Goal: Information Seeking & Learning: Learn about a topic

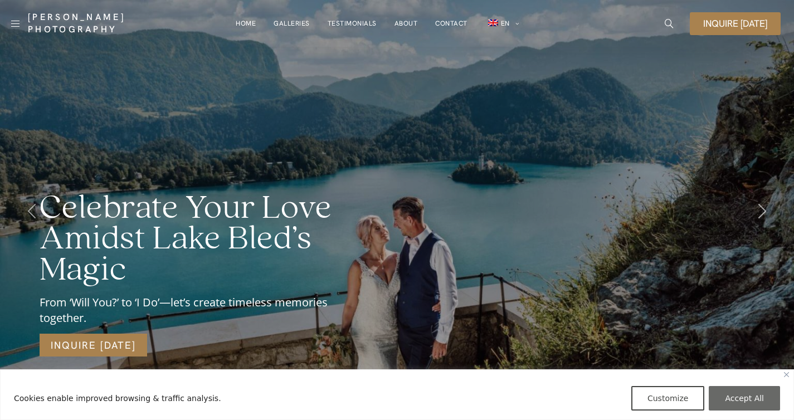
click at [738, 400] on button "Accept All" at bounding box center [744, 398] width 71 height 25
checkbox input "true"
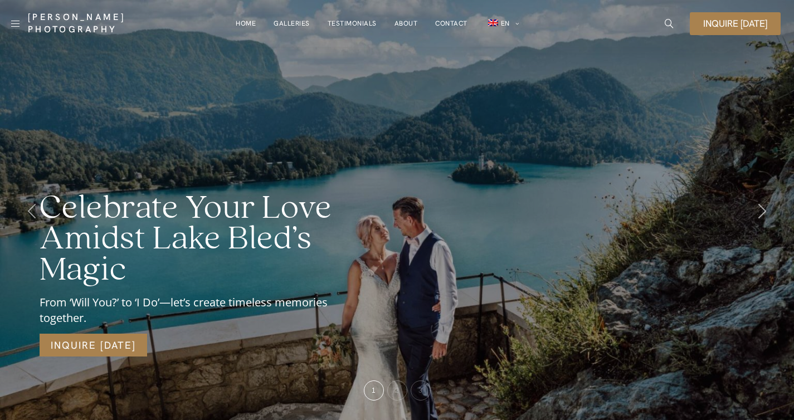
click at [732, 33] on link "Inquire [DATE]" at bounding box center [735, 23] width 91 height 23
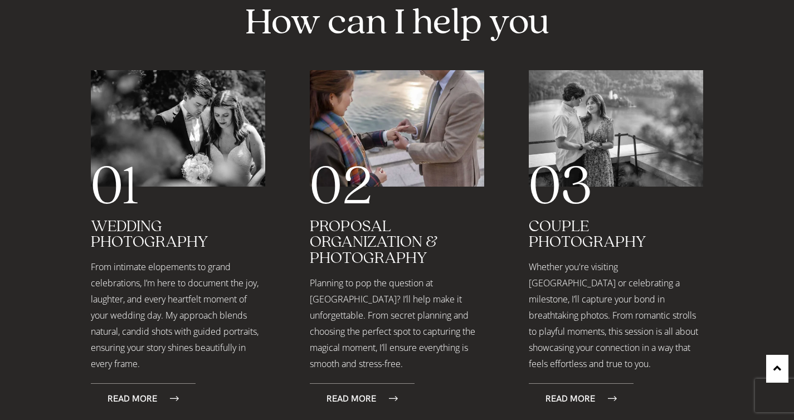
scroll to position [1635, 0]
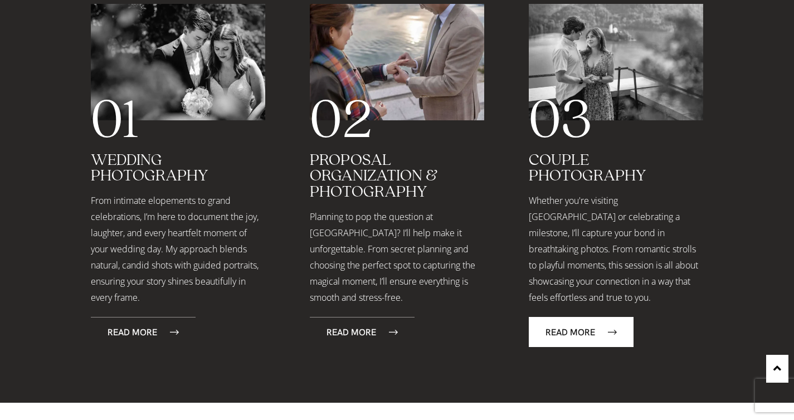
click at [611, 328] on icon at bounding box center [612, 332] width 9 height 9
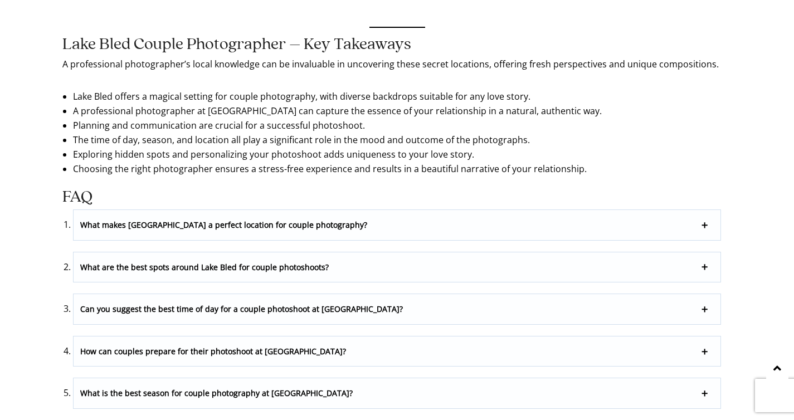
scroll to position [3910, 0]
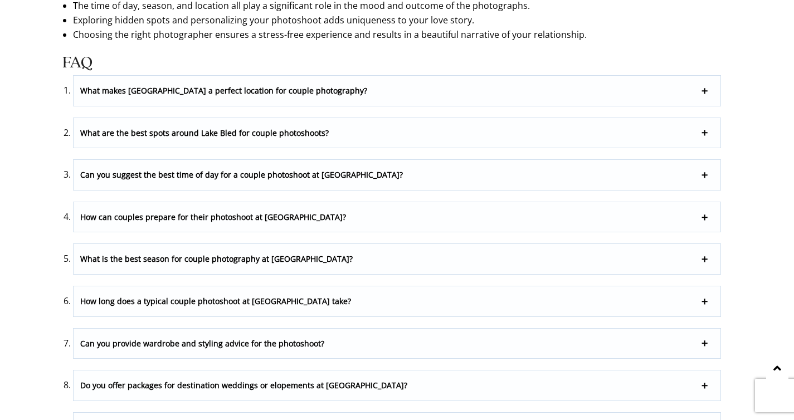
click at [120, 204] on p "How can couples prepare for their photoshoot at Lake Bled?" at bounding box center [397, 217] width 647 height 30
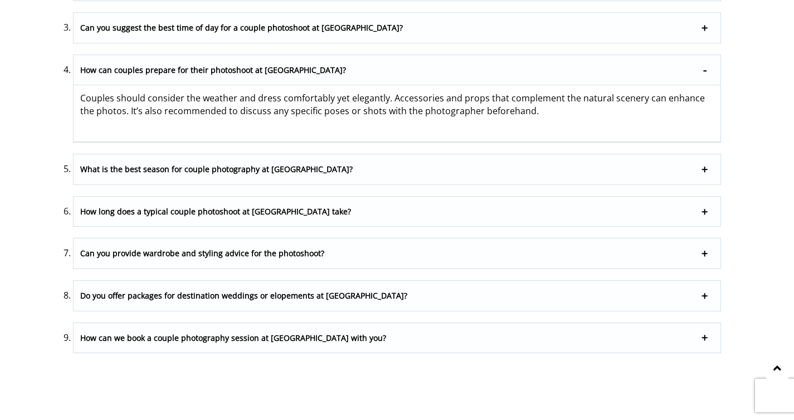
scroll to position [4105, 0]
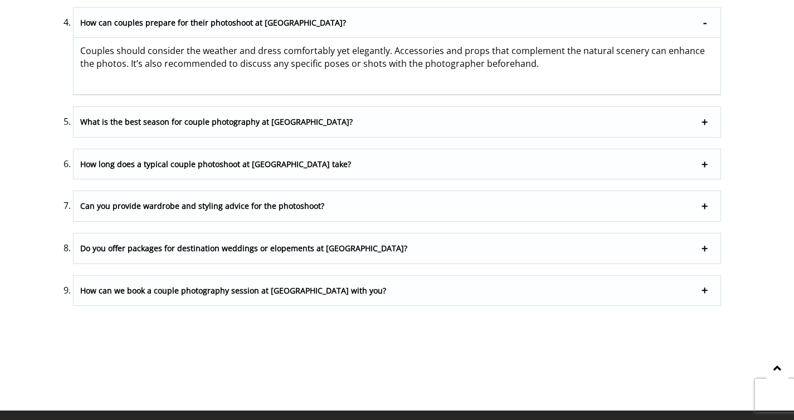
click at [86, 278] on p "How can we book a couple photography session at Lake Bled with you?" at bounding box center [397, 291] width 647 height 30
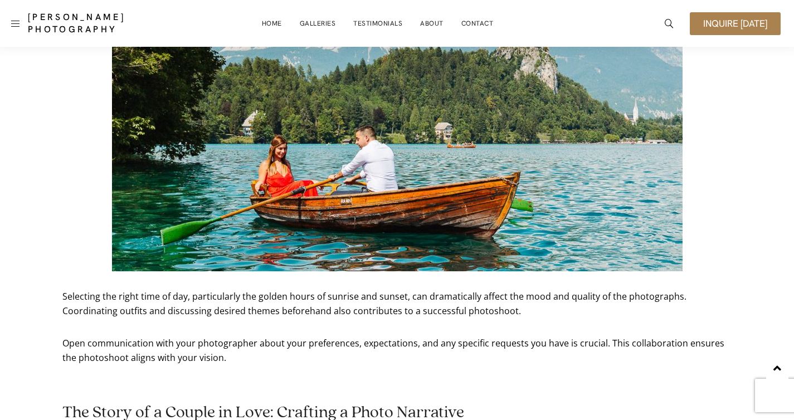
scroll to position [1503, 0]
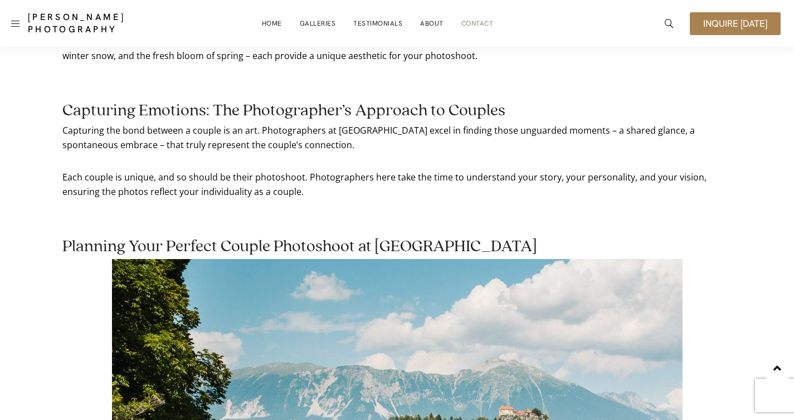
click at [453, 31] on li "Contact" at bounding box center [478, 23] width 50 height 22
click at [434, 27] on link "About" at bounding box center [431, 23] width 23 height 22
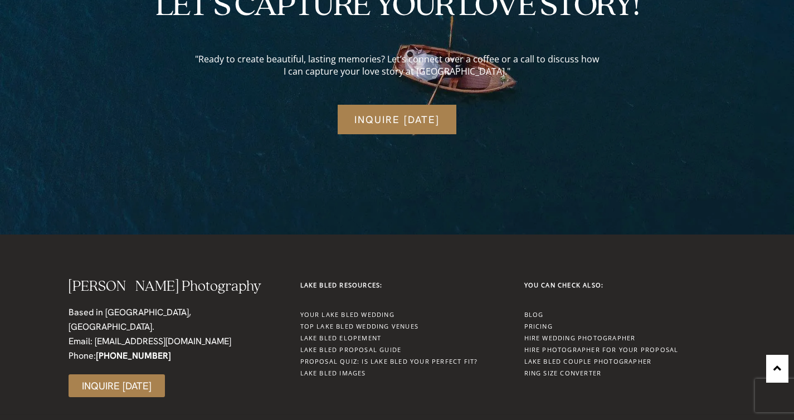
scroll to position [3081, 0]
click at [325, 351] on link "Lake Bled Proposal Guide" at bounding box center [350, 349] width 101 height 8
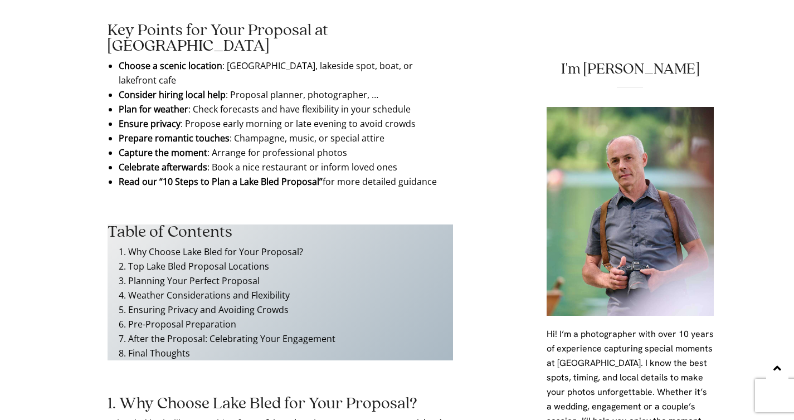
scroll to position [676, 0]
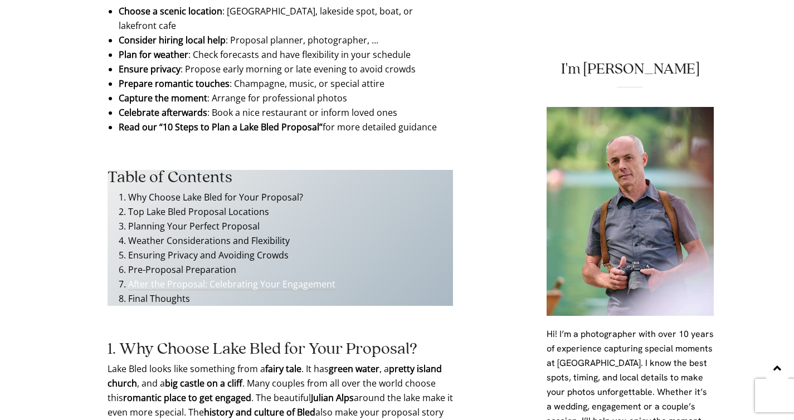
click at [156, 278] on link "After the Proposal: Celebrating Your Engagement" at bounding box center [231, 284] width 207 height 12
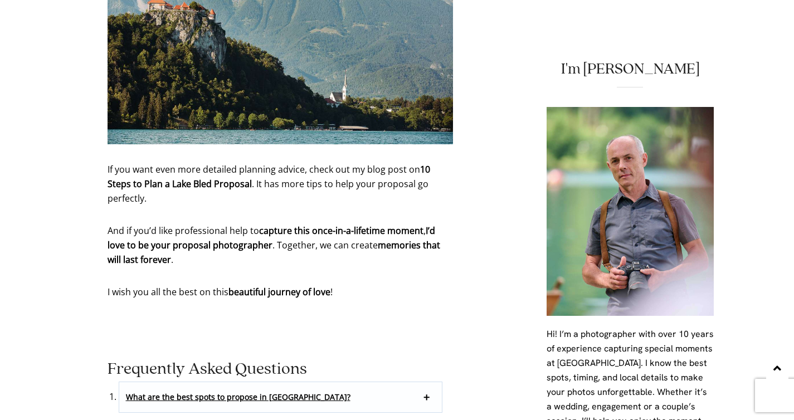
scroll to position [6179, 0]
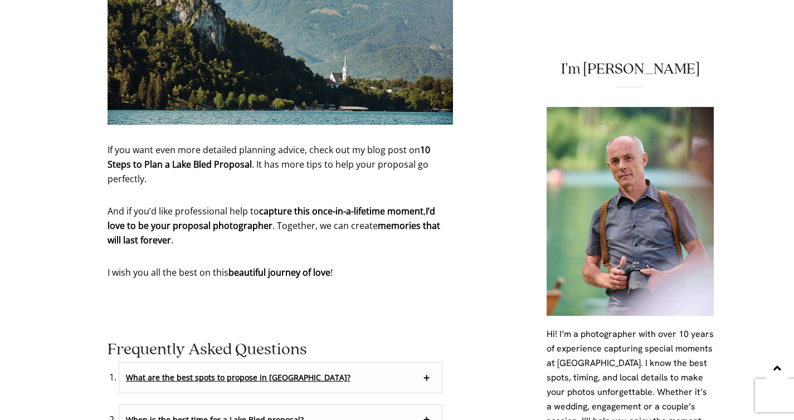
click at [385, 363] on p "What are the best spots to propose in Lake Bled?" at bounding box center [280, 378] width 323 height 30
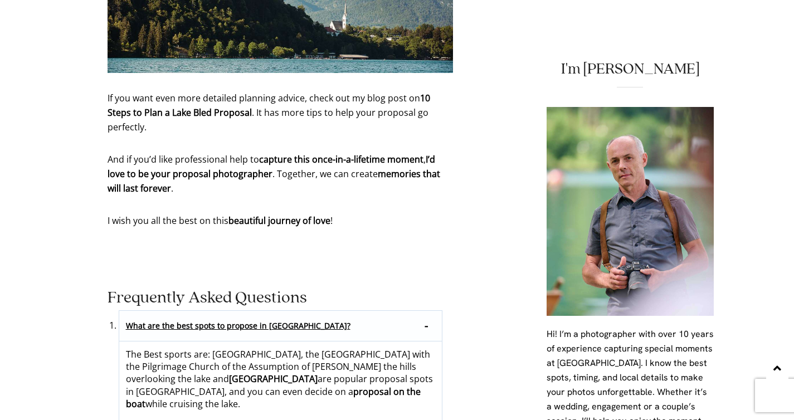
scroll to position [6303, 0]
